Goal: Task Accomplishment & Management: Use online tool/utility

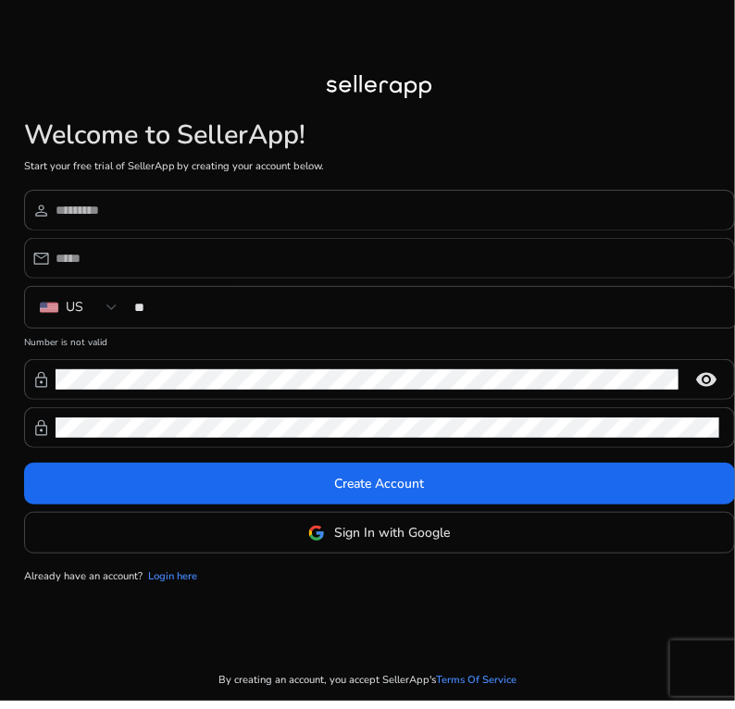
click at [240, 277] on div at bounding box center [388, 258] width 664 height 41
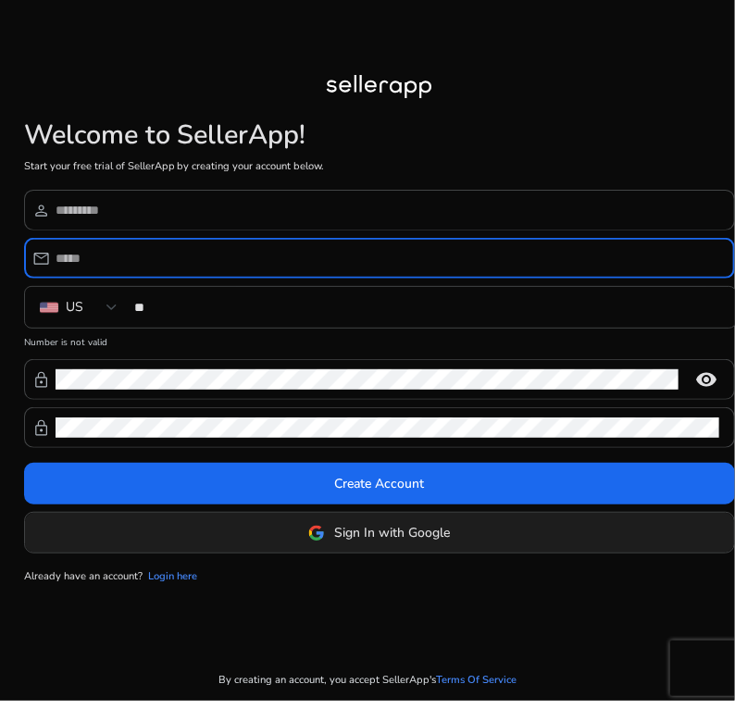
click at [349, 523] on button "Sign In with Google" at bounding box center [379, 533] width 710 height 42
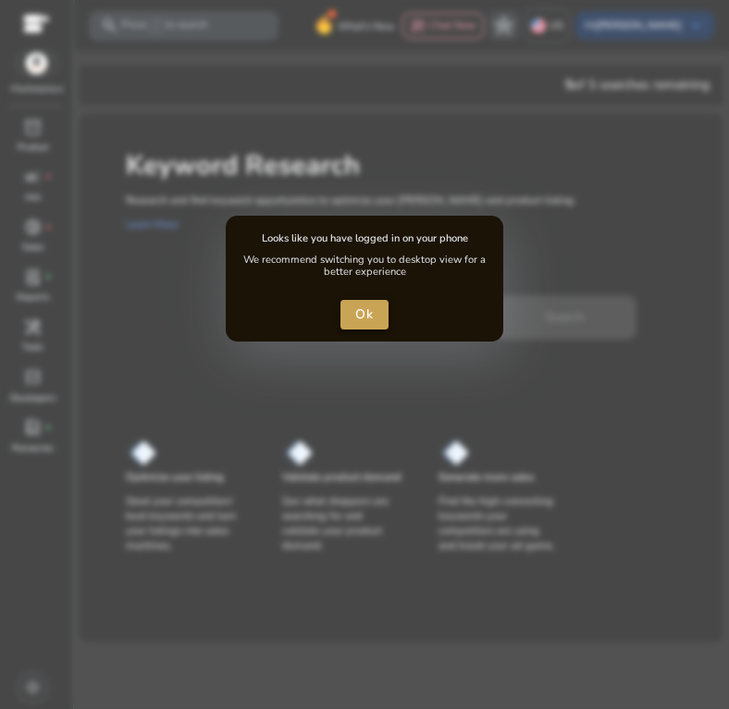
click at [366, 312] on span "Ok" at bounding box center [364, 314] width 19 height 20
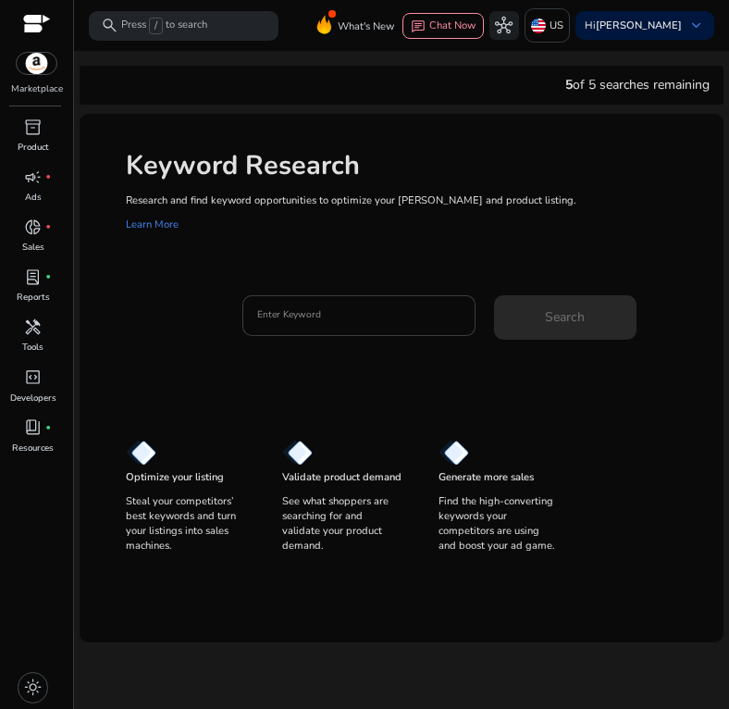
click at [299, 319] on input "Enter Keyword" at bounding box center [359, 315] width 204 height 20
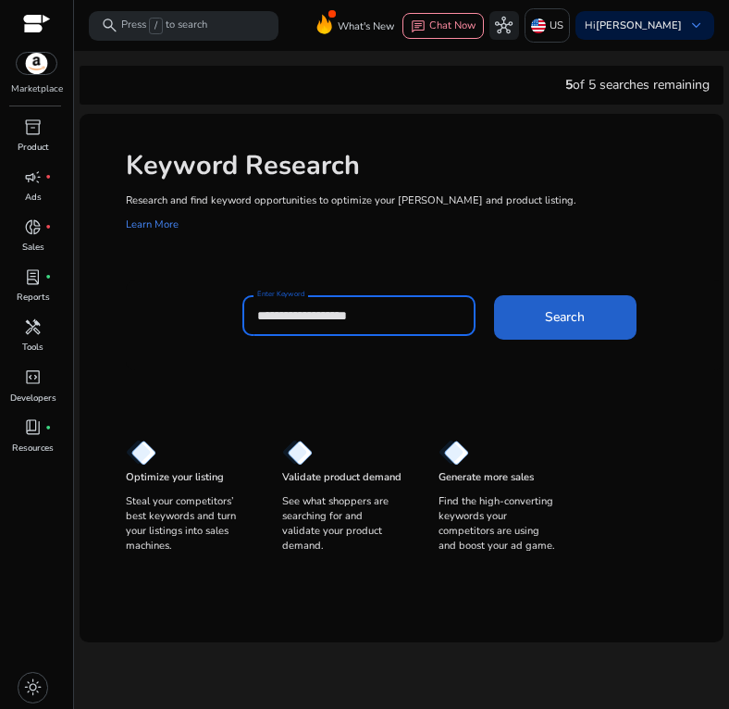
type input "**********"
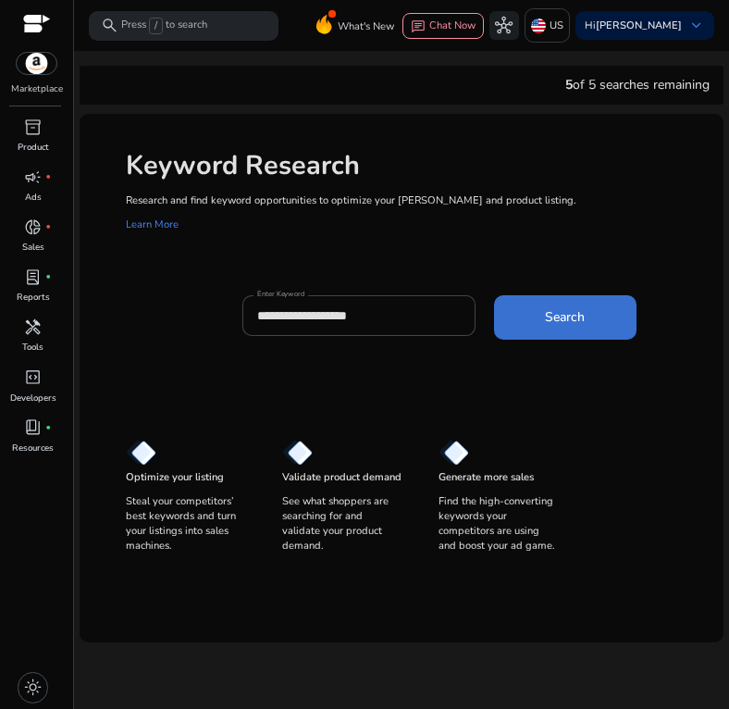
click at [599, 319] on span at bounding box center [565, 317] width 142 height 44
